Goal: Information Seeking & Learning: Understand process/instructions

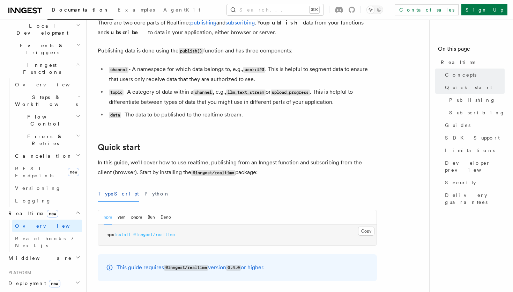
scroll to position [132, 0]
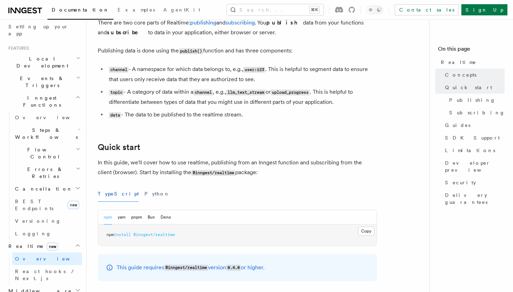
click at [35, 72] on h2 "Events & Triggers" at bounding box center [44, 82] width 76 height 20
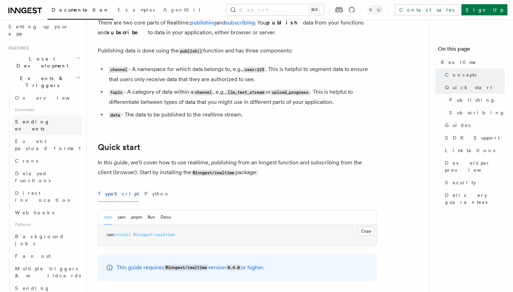
click at [40, 119] on span "Sending events" at bounding box center [32, 125] width 35 height 13
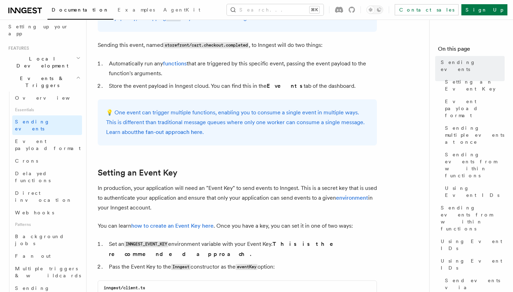
scroll to position [394, 0]
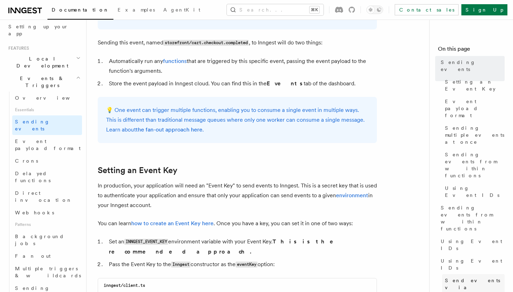
click at [455, 277] on span "Send events via HTTP (Event API)" at bounding box center [475, 294] width 60 height 35
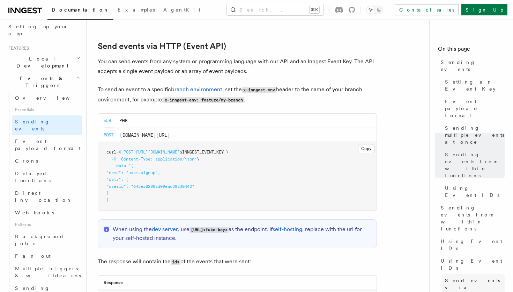
scroll to position [1447, 0]
click at [460, 151] on span "Sending events from within functions" at bounding box center [475, 165] width 60 height 28
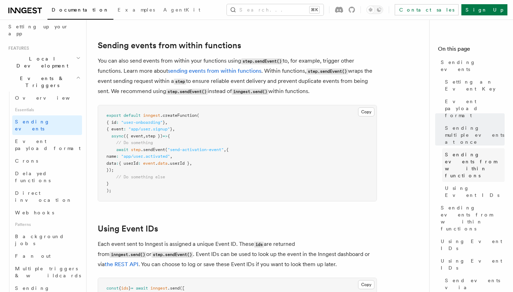
scroll to position [1063, 0]
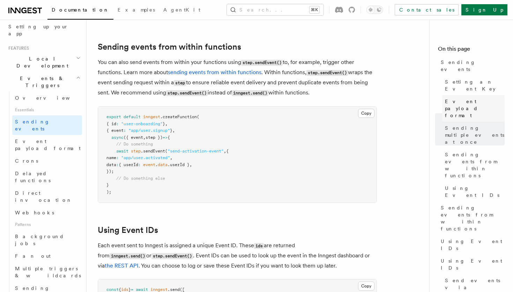
click at [459, 98] on span "Event payload format" at bounding box center [475, 108] width 60 height 21
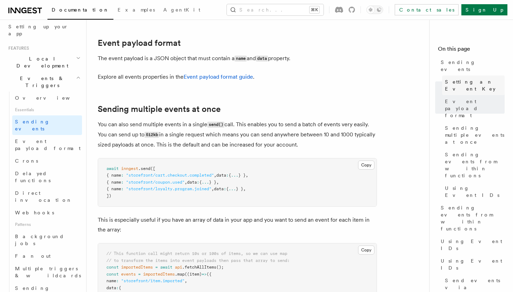
scroll to position [752, 0]
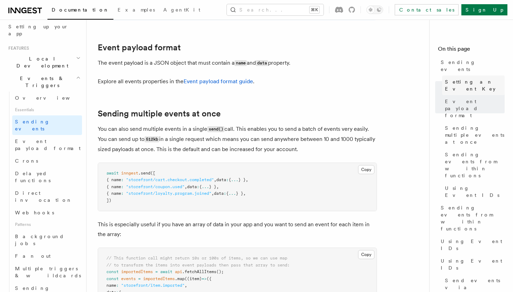
click at [459, 78] on span "Setting an Event Key" at bounding box center [475, 85] width 60 height 14
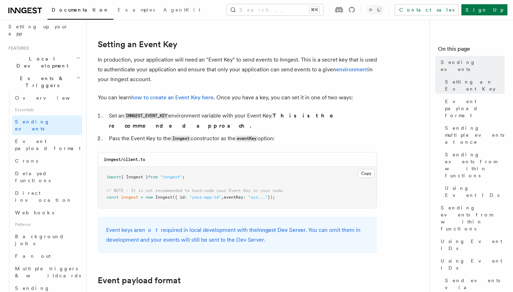
scroll to position [522, 0]
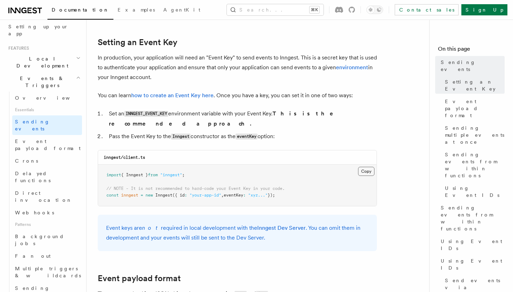
click at [369, 167] on button "Copy Copied" at bounding box center [366, 171] width 16 height 9
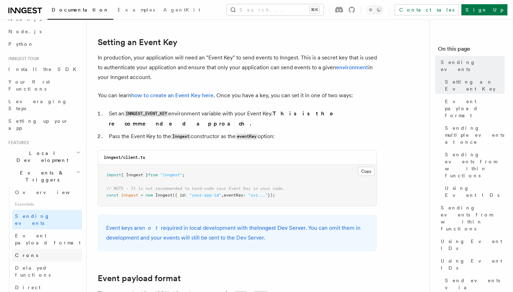
scroll to position [34, 0]
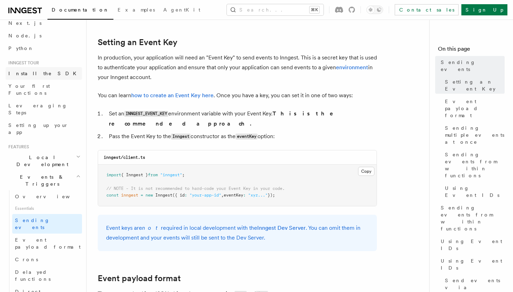
click at [31, 75] on span "Install the SDK" at bounding box center [44, 74] width 72 height 6
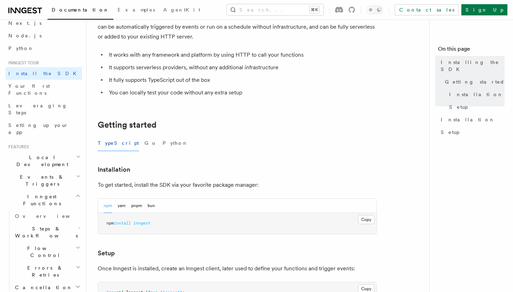
scroll to position [53, 0]
click at [135, 207] on button "pnpm" at bounding box center [136, 205] width 11 height 14
click at [361, 220] on button "Copy Copied" at bounding box center [366, 218] width 16 height 9
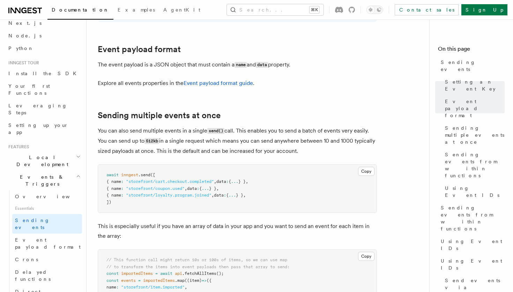
scroll to position [750, 0]
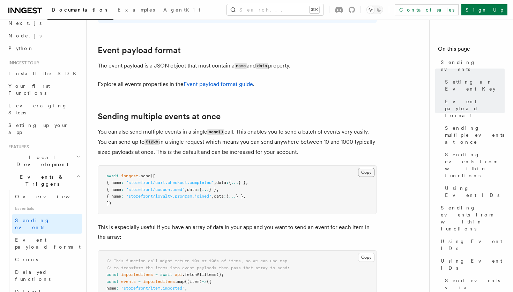
click at [361, 168] on button "Copy Copied" at bounding box center [366, 172] width 16 height 9
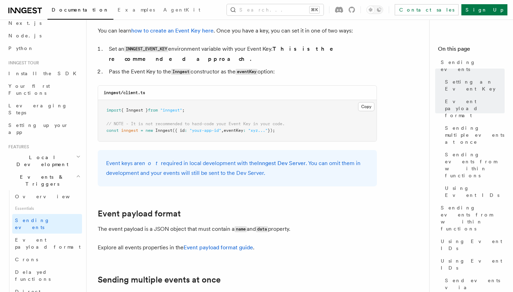
scroll to position [514, 0]
